Goal: Browse casually

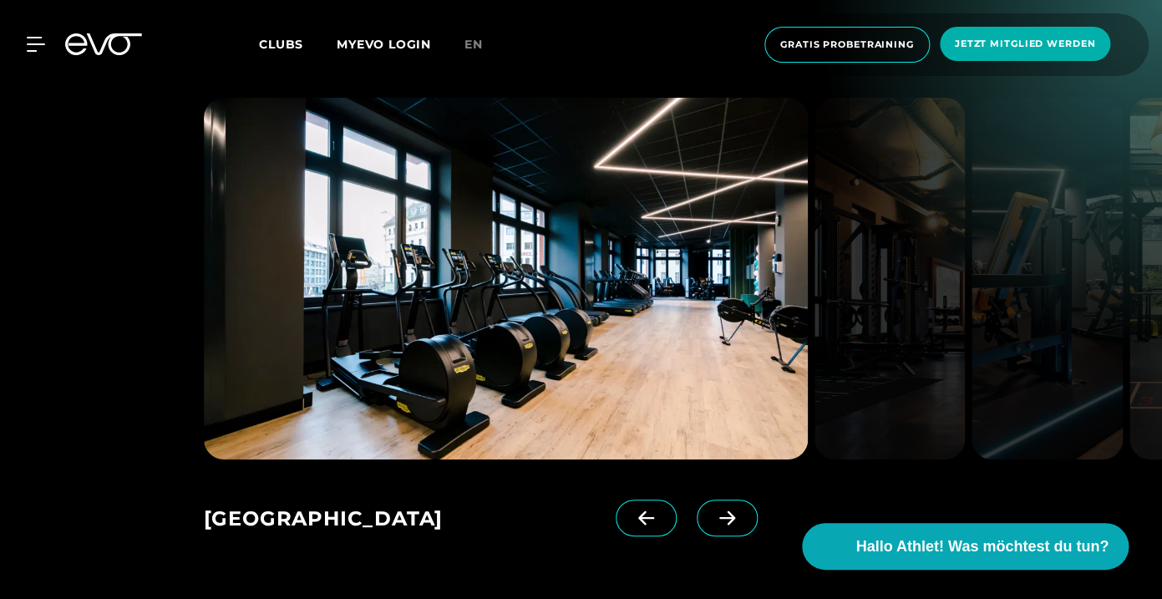
scroll to position [2131, 0]
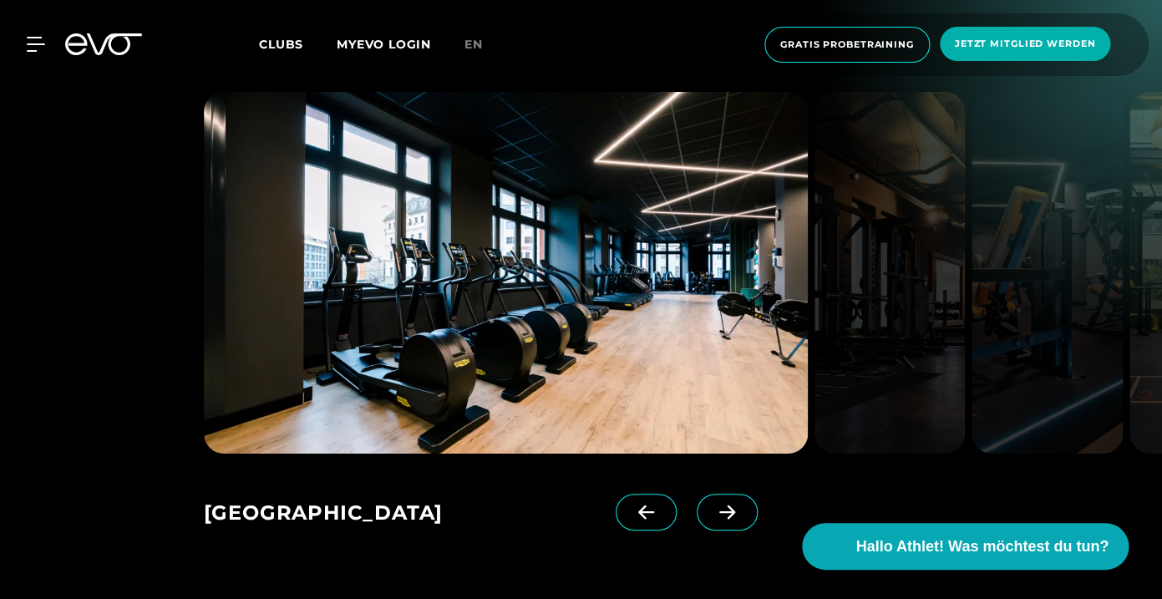
click at [743, 494] on span at bounding box center [727, 512] width 61 height 37
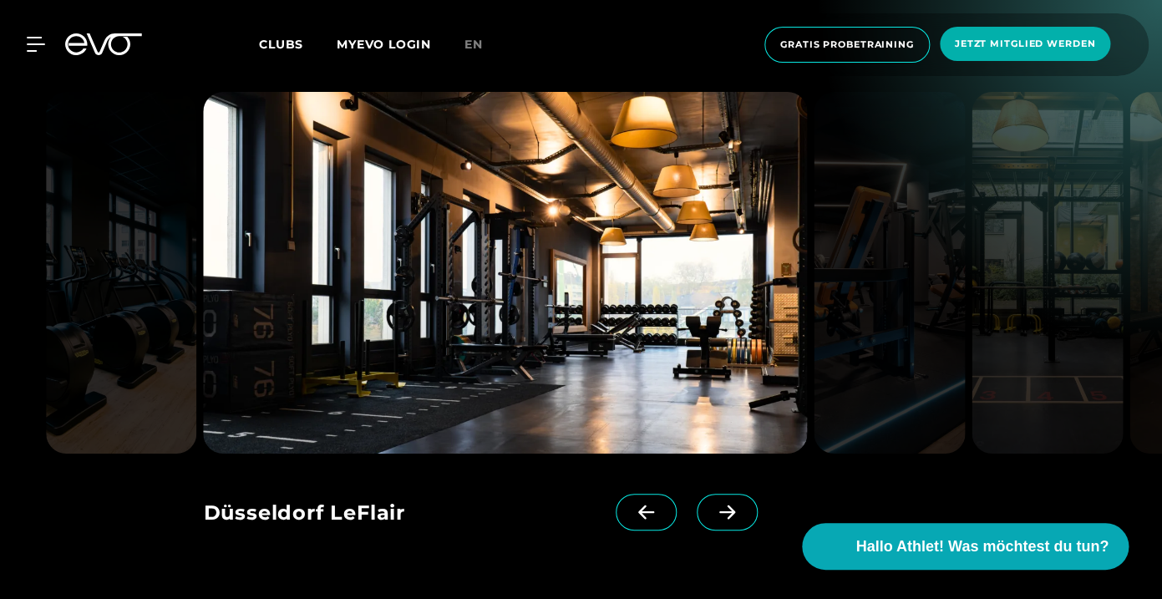
click at [743, 494] on span at bounding box center [727, 512] width 61 height 37
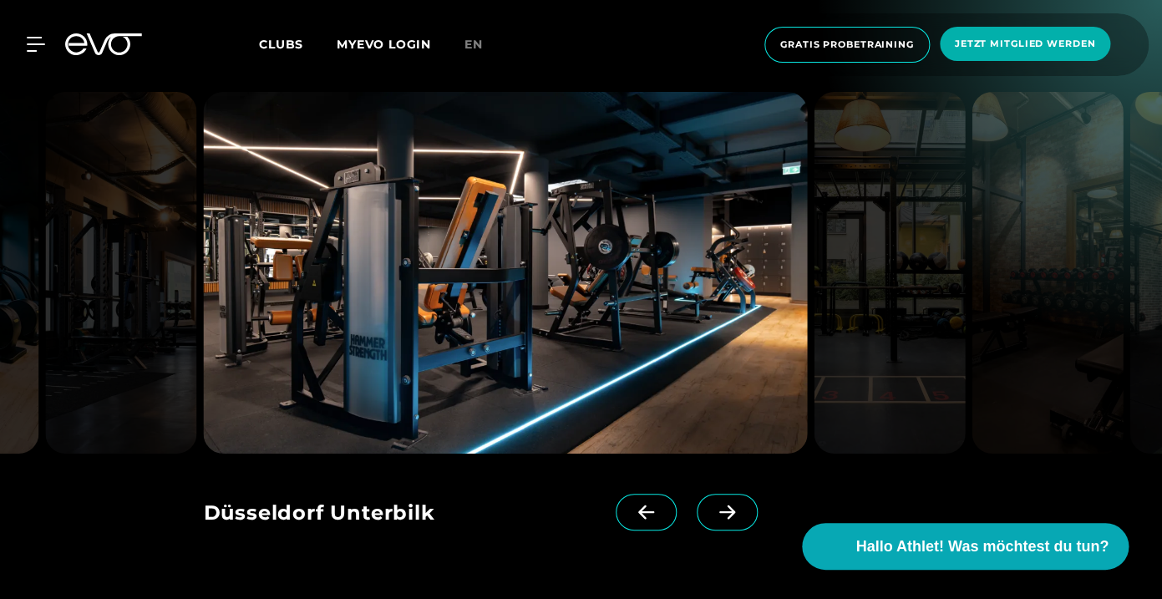
click at [743, 494] on span at bounding box center [727, 512] width 61 height 37
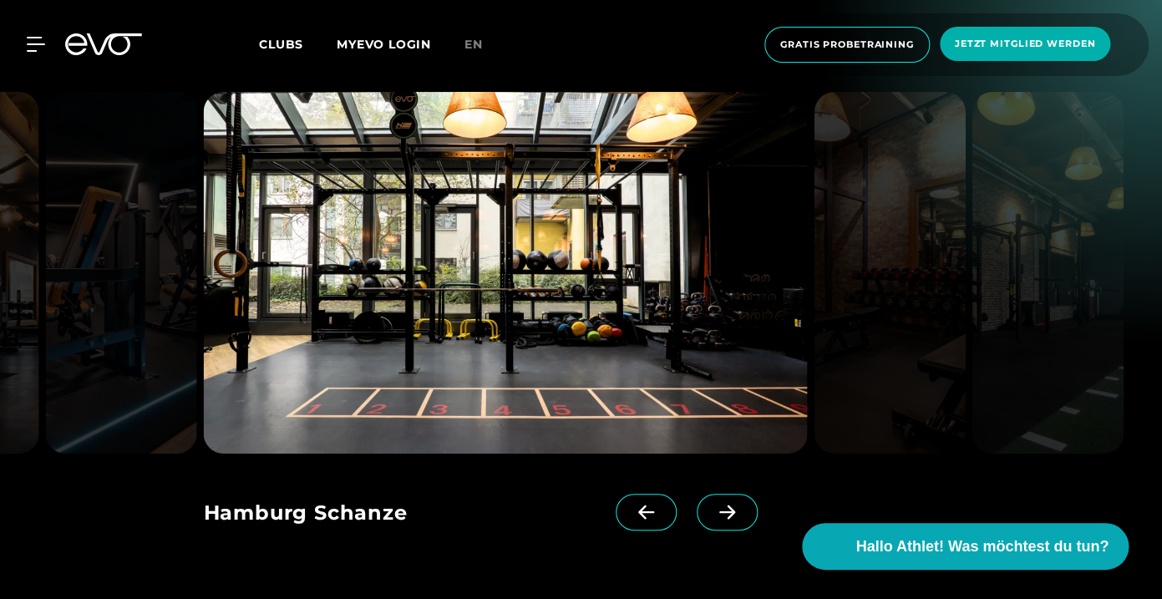
click at [743, 494] on span at bounding box center [727, 512] width 61 height 37
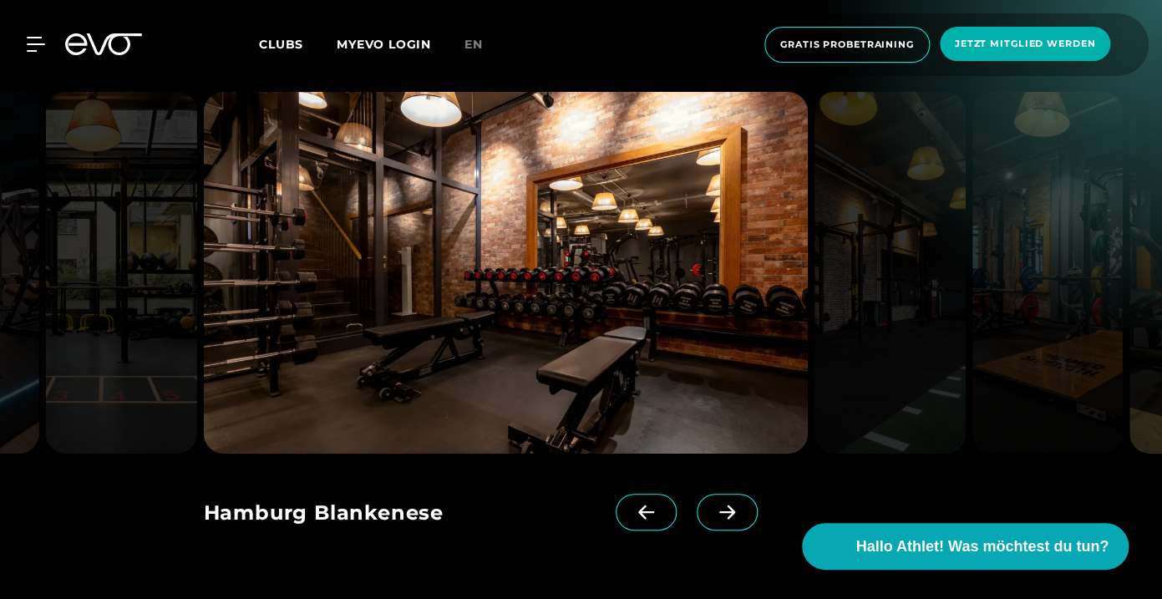
click at [743, 494] on span at bounding box center [727, 512] width 61 height 37
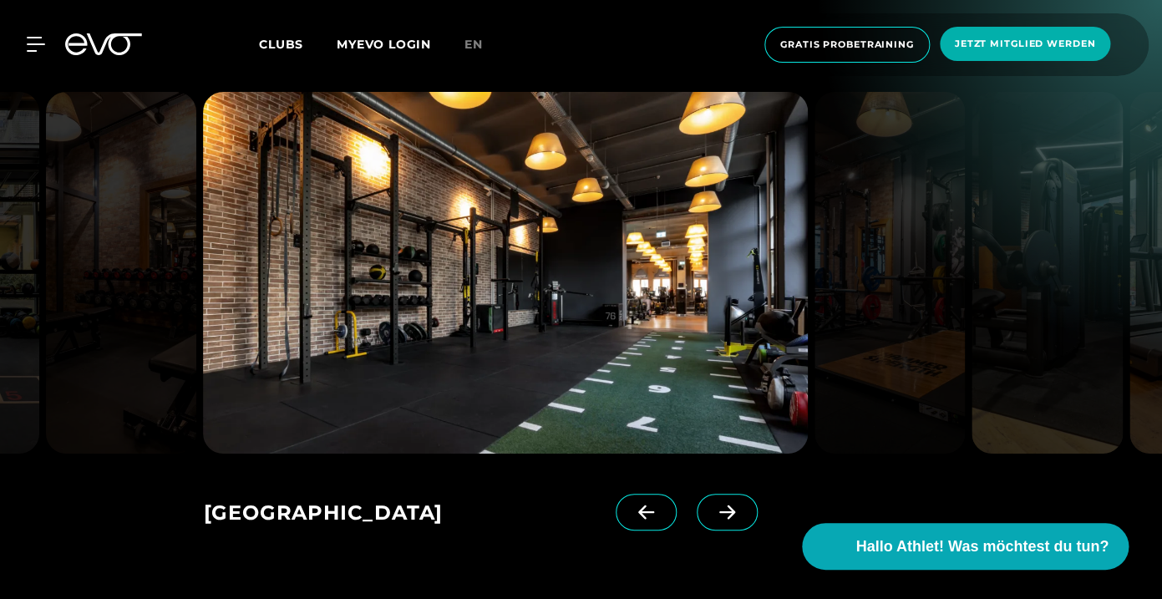
click at [743, 494] on span at bounding box center [727, 512] width 61 height 37
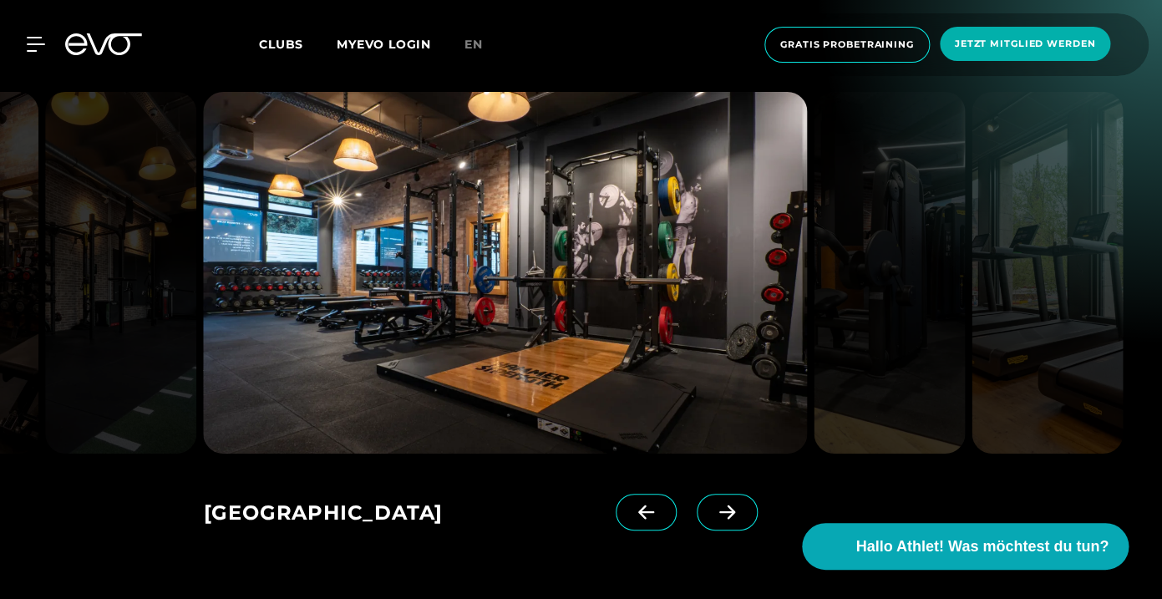
click at [743, 494] on span at bounding box center [727, 512] width 61 height 37
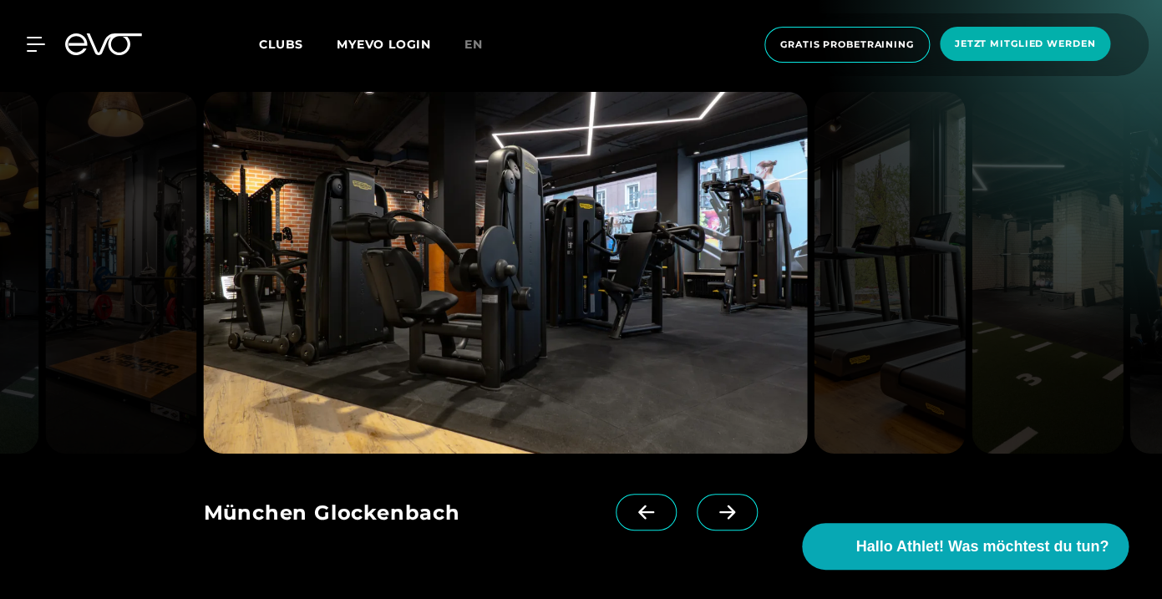
click at [743, 494] on span at bounding box center [727, 512] width 61 height 37
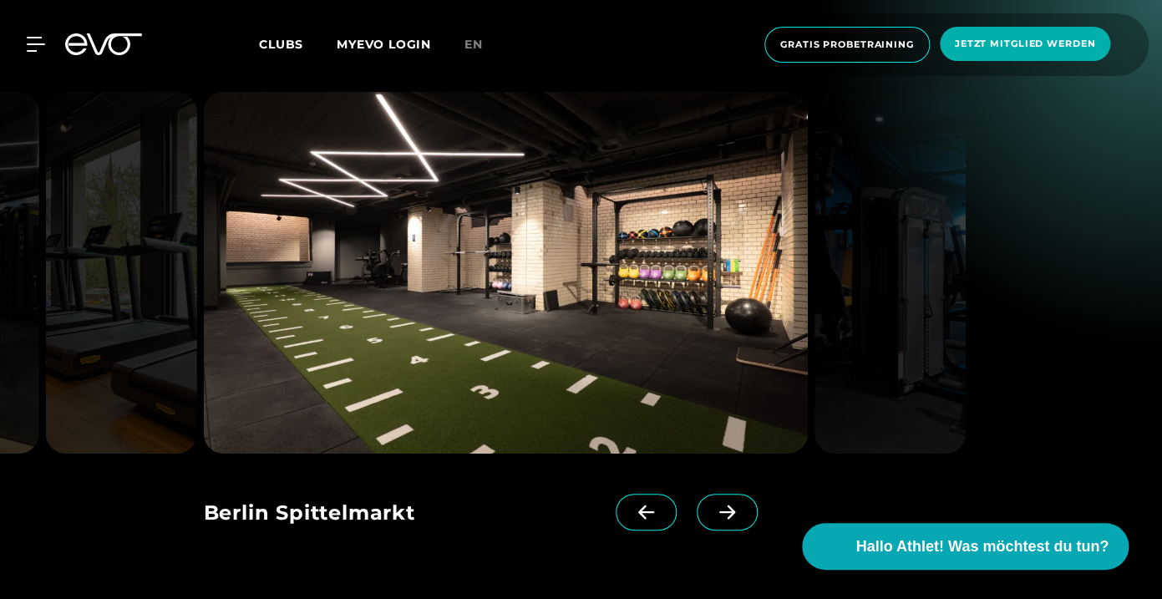
click at [743, 494] on span at bounding box center [727, 512] width 61 height 37
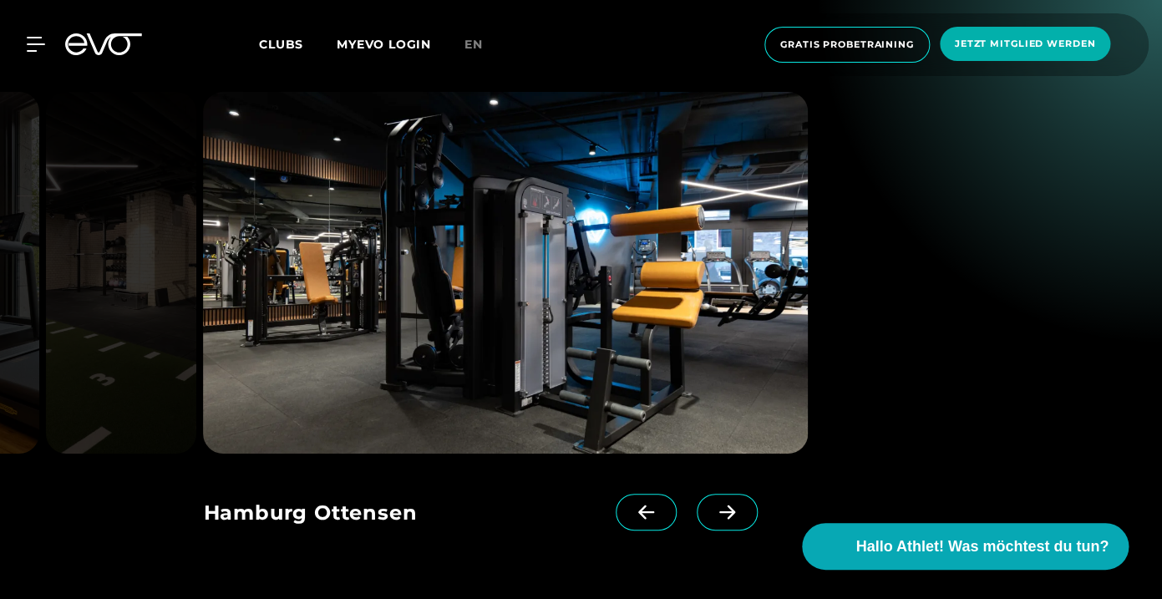
click at [624, 494] on span at bounding box center [646, 512] width 61 height 37
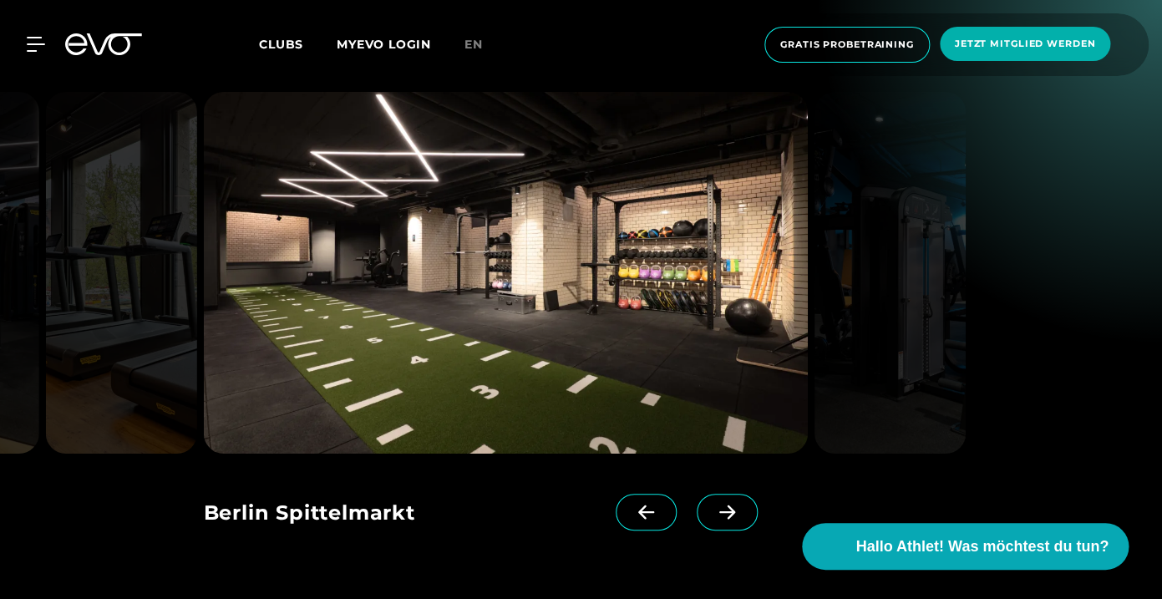
click at [624, 494] on span at bounding box center [646, 512] width 61 height 37
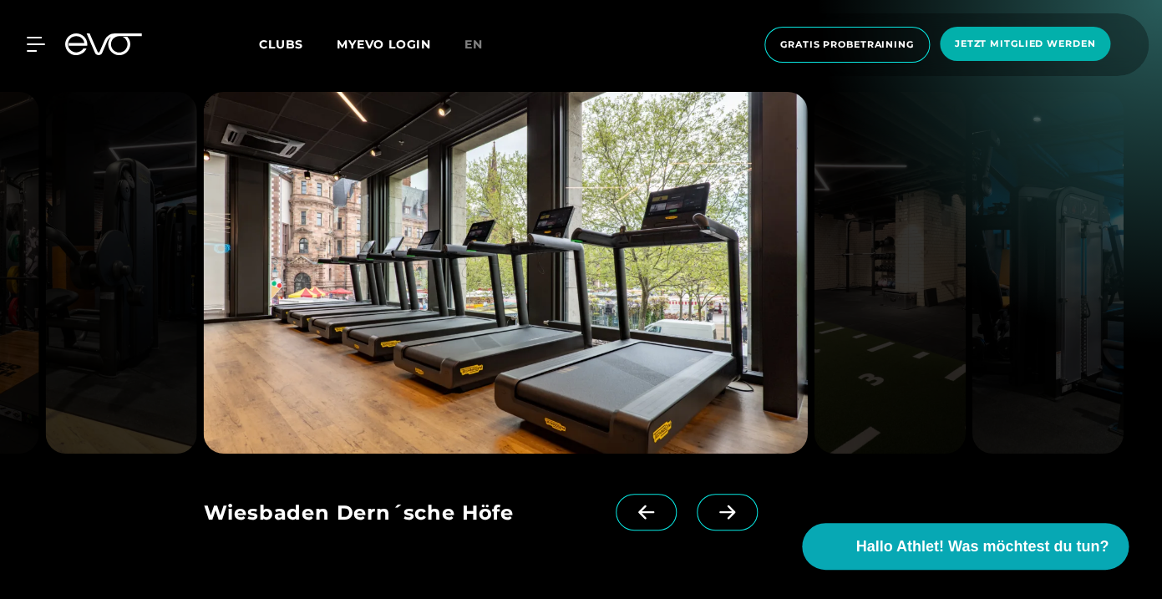
click at [624, 494] on span at bounding box center [646, 512] width 61 height 37
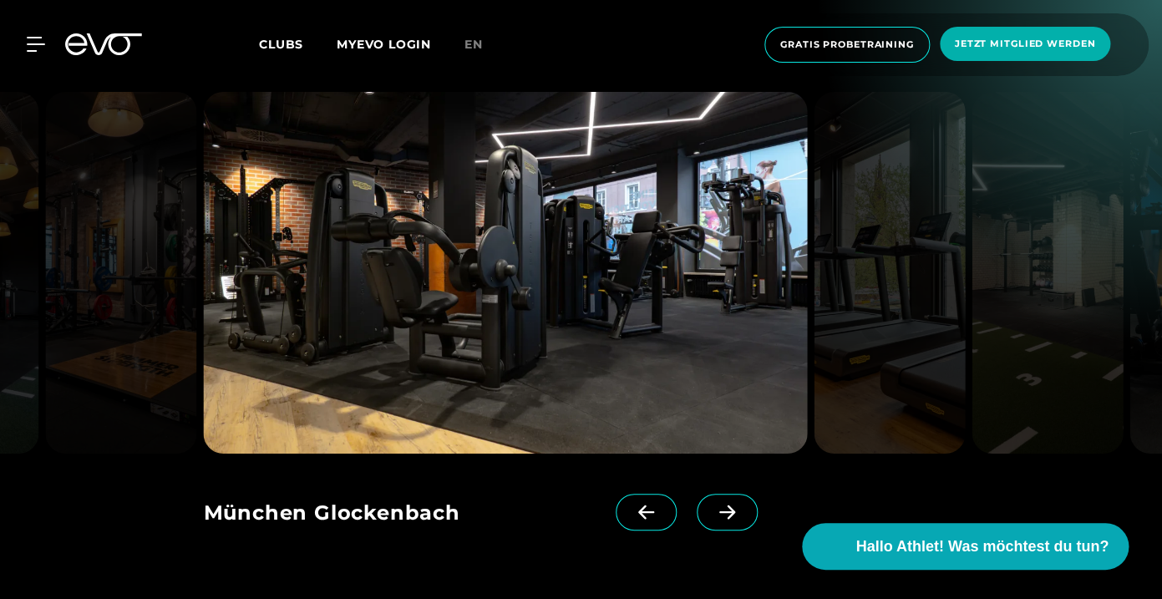
click at [624, 494] on span at bounding box center [646, 512] width 61 height 37
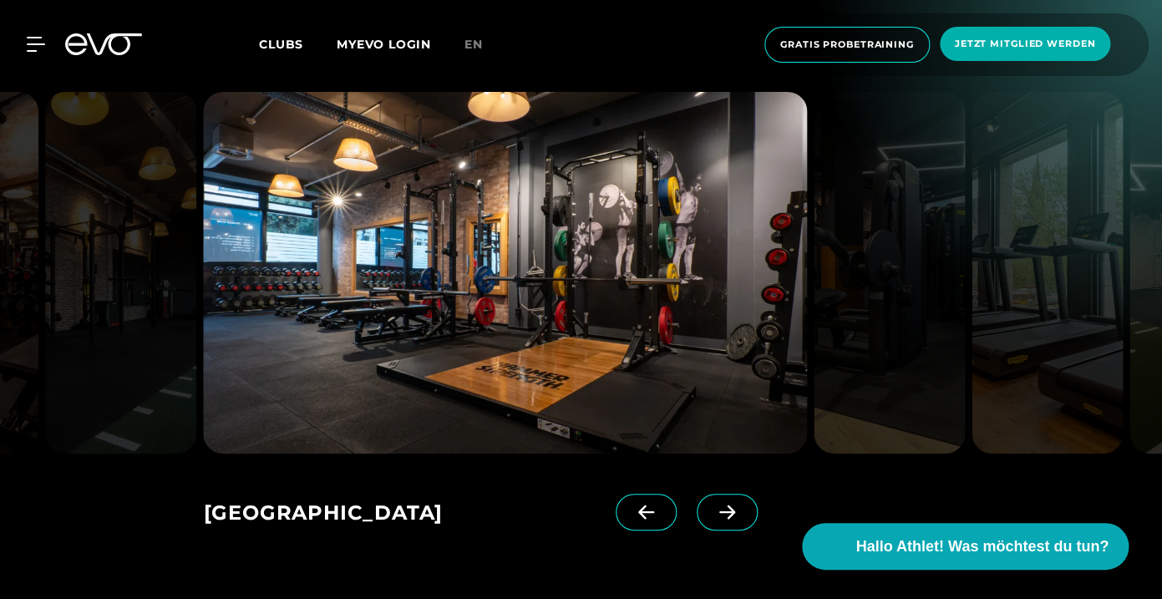
click at [549, 327] on img at bounding box center [505, 273] width 604 height 362
click at [501, 268] on img at bounding box center [505, 273] width 604 height 362
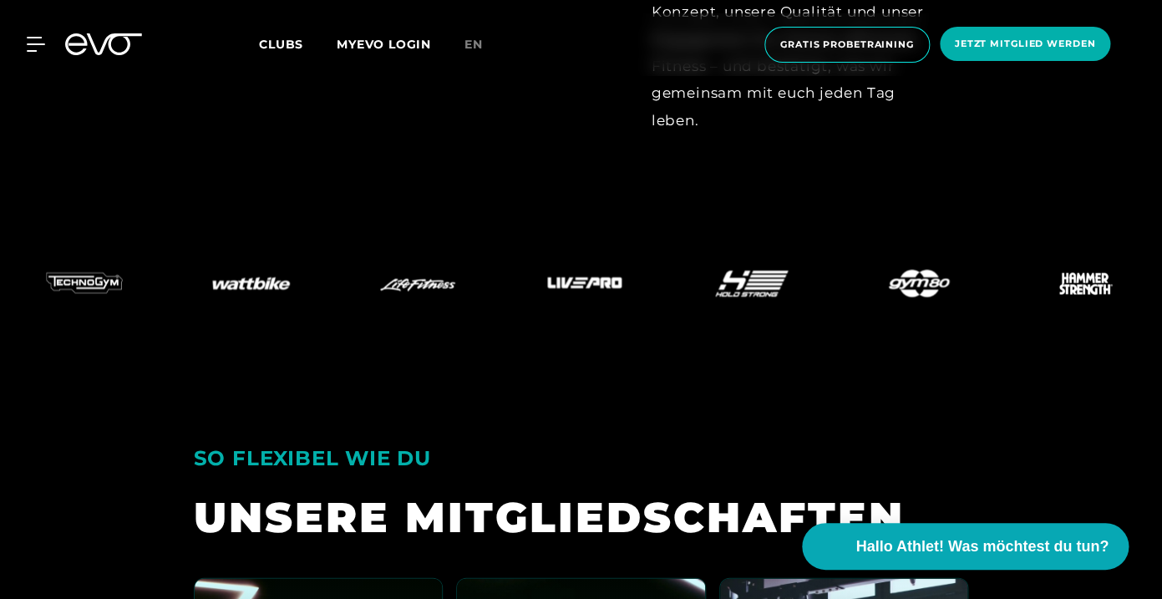
scroll to position [3284, 0]
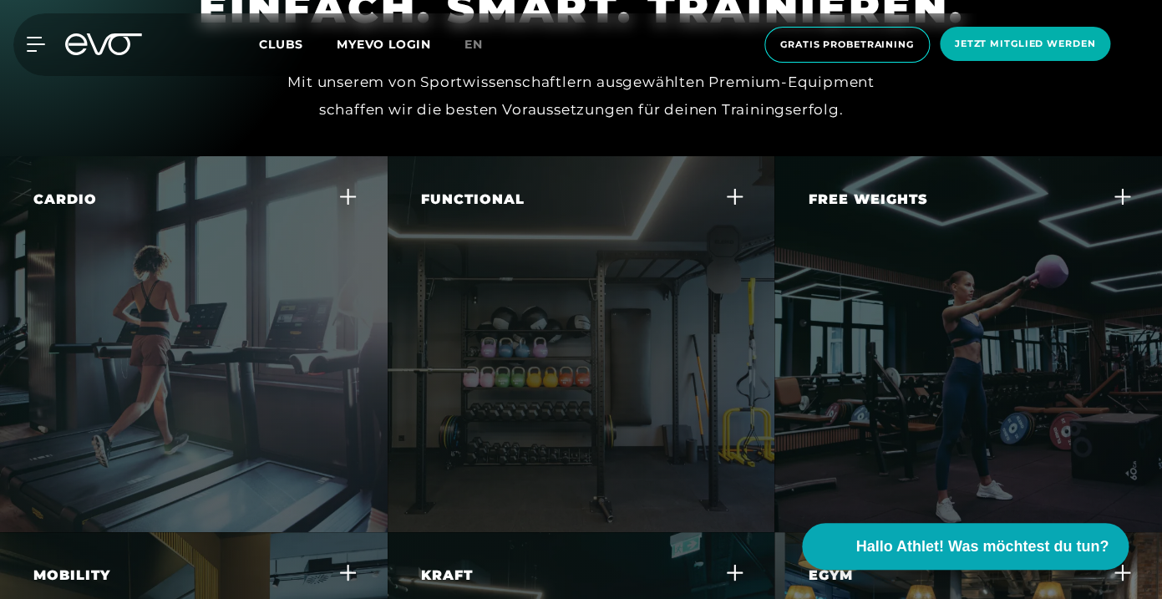
scroll to position [4428, 0]
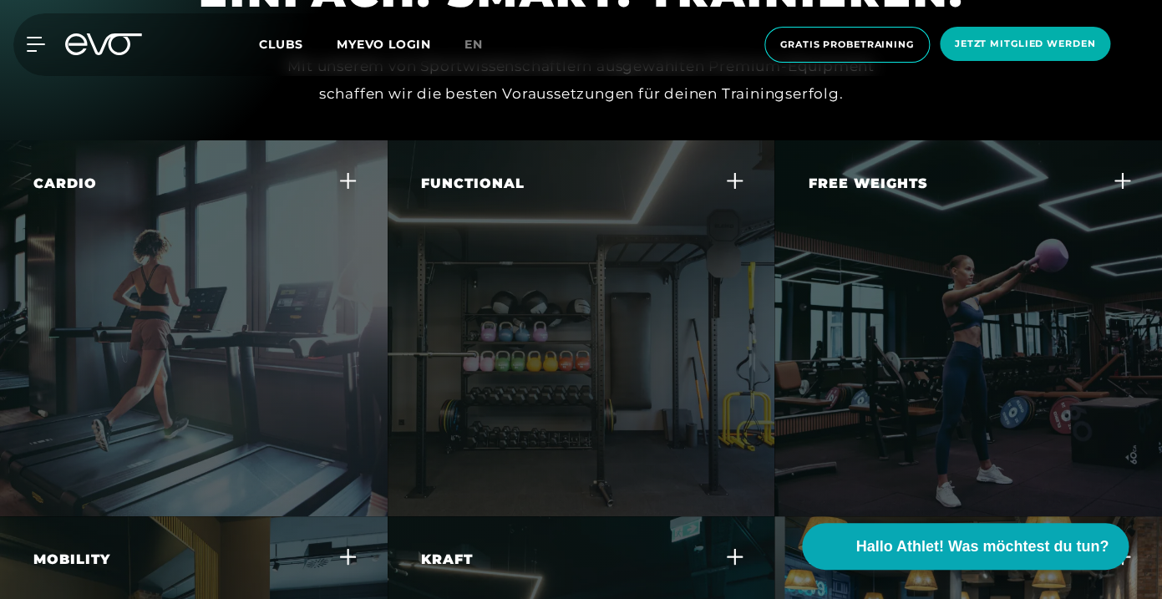
click at [144, 295] on div "Cardio In jedem Club findest du die beste Ausstattung an Cardio Geräten wie Lau…" at bounding box center [183, 271] width 300 height 195
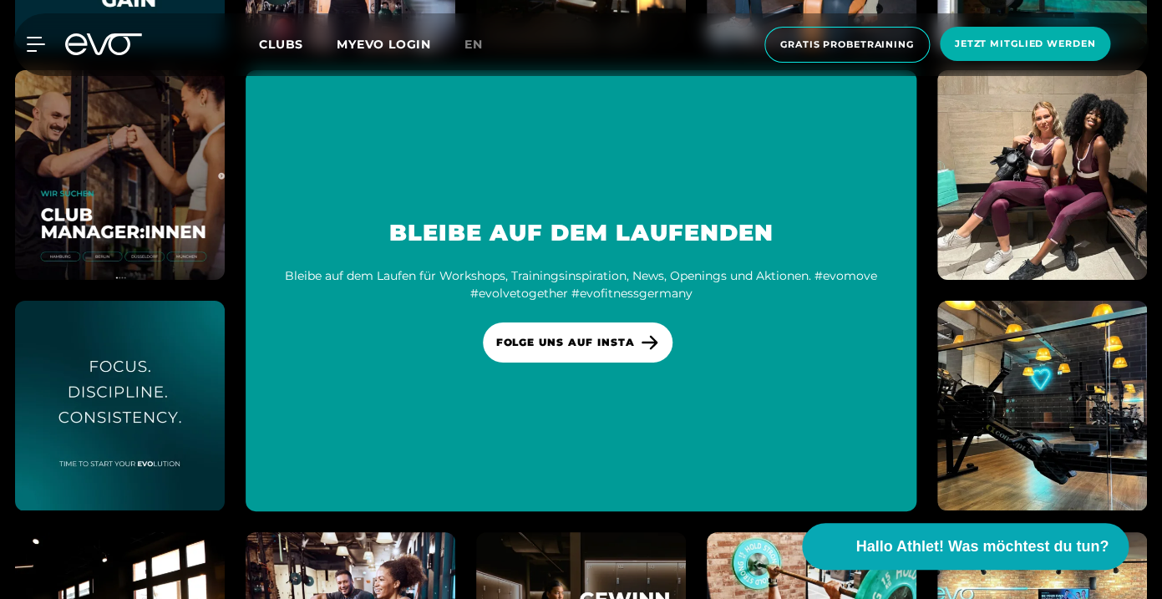
scroll to position [9076, 0]
